Goal: Task Accomplishment & Management: Use online tool/utility

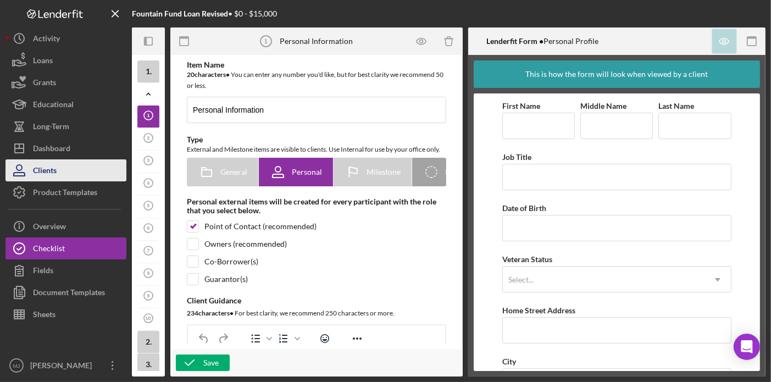
click at [59, 163] on button "Clients" at bounding box center [65, 170] width 121 height 22
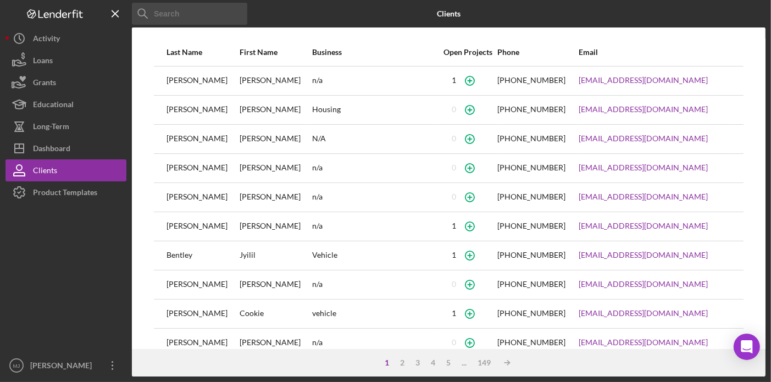
click at [189, 21] on input at bounding box center [189, 14] width 115 height 22
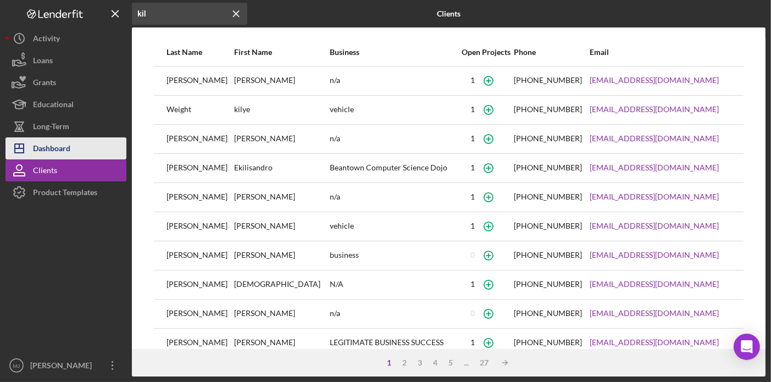
type input "kil"
click at [53, 144] on div "Dashboard" at bounding box center [51, 149] width 37 height 25
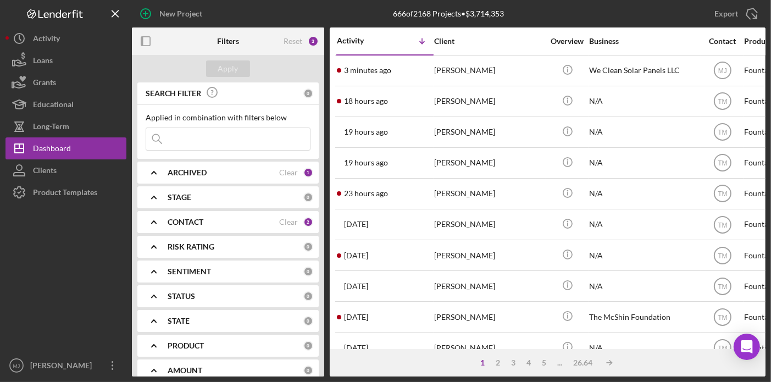
click at [191, 218] on b "CONTACT" at bounding box center [186, 222] width 36 height 9
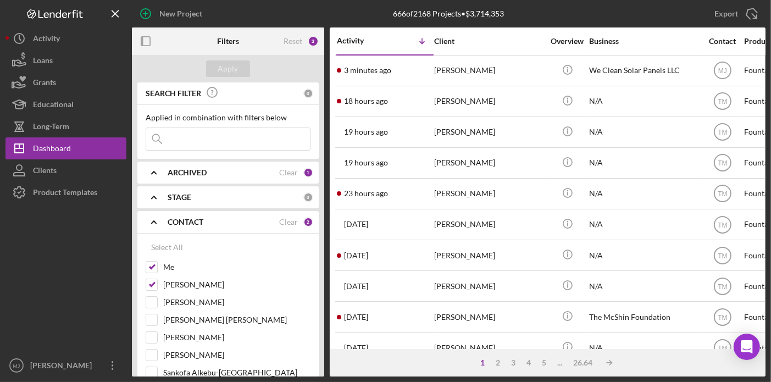
click at [200, 143] on input at bounding box center [228, 139] width 164 height 22
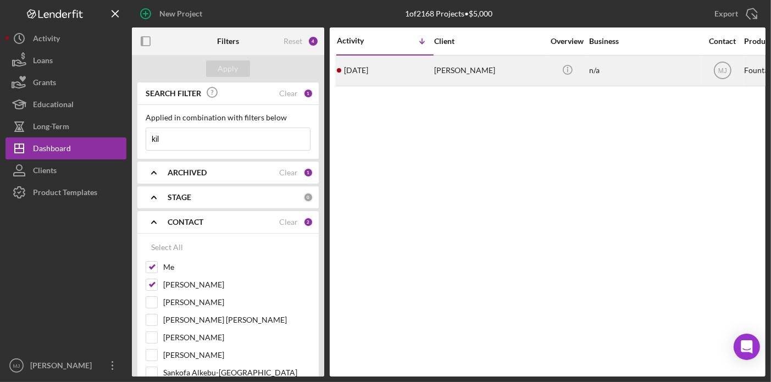
type input "kil"
click at [367, 68] on time "[DATE]" at bounding box center [356, 70] width 24 height 9
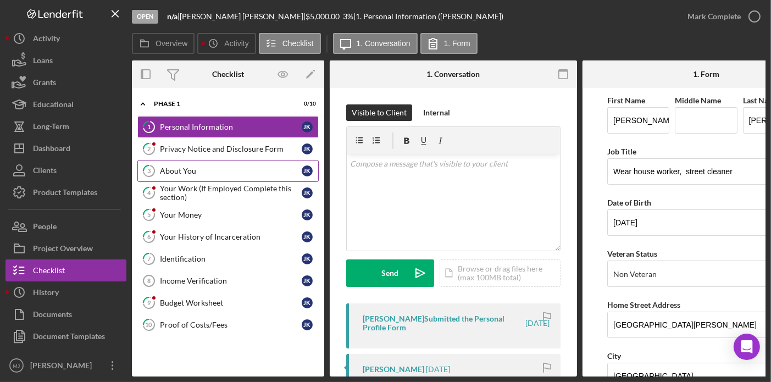
click at [188, 170] on div "About You" at bounding box center [231, 170] width 142 height 9
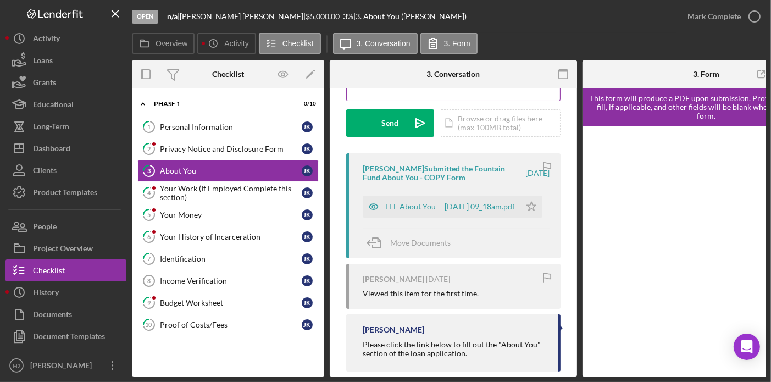
scroll to position [153, 0]
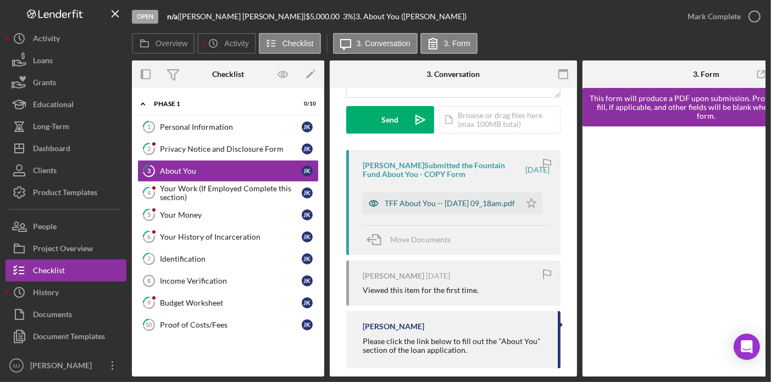
click at [462, 212] on div "TFF About You -- [DATE] 09_18am.pdf" at bounding box center [442, 203] width 158 height 22
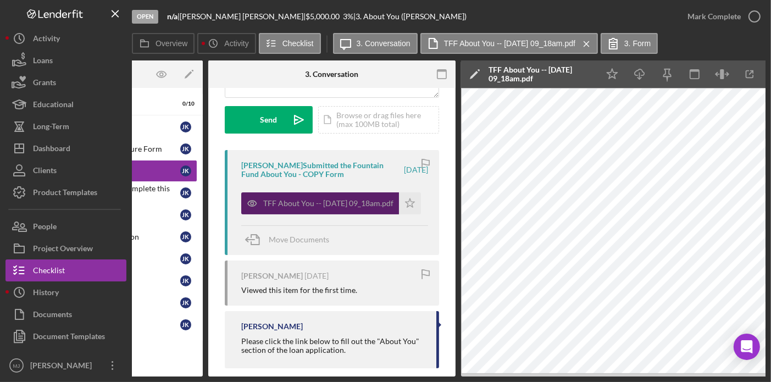
scroll to position [0, 119]
